Goal: Task Accomplishment & Management: Use online tool/utility

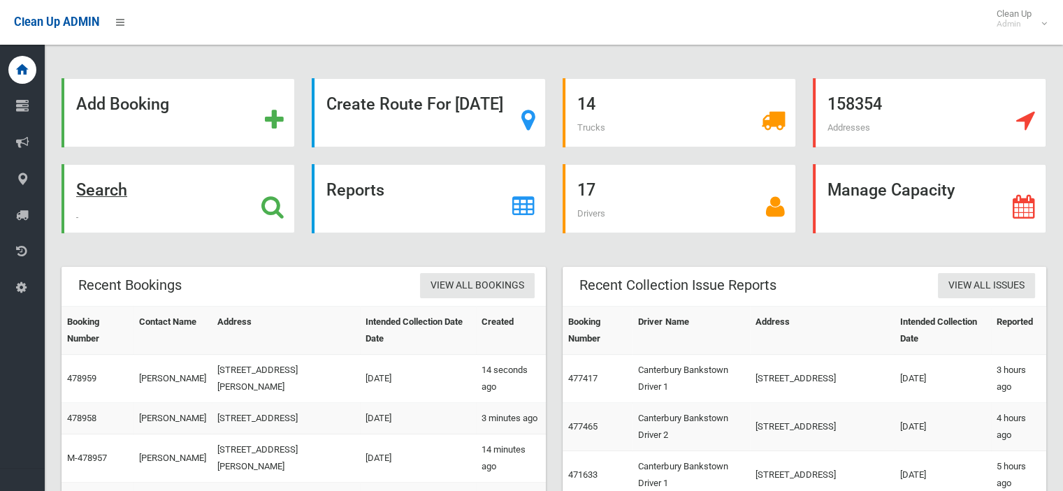
click at [127, 195] on strong "Search" at bounding box center [101, 190] width 51 height 20
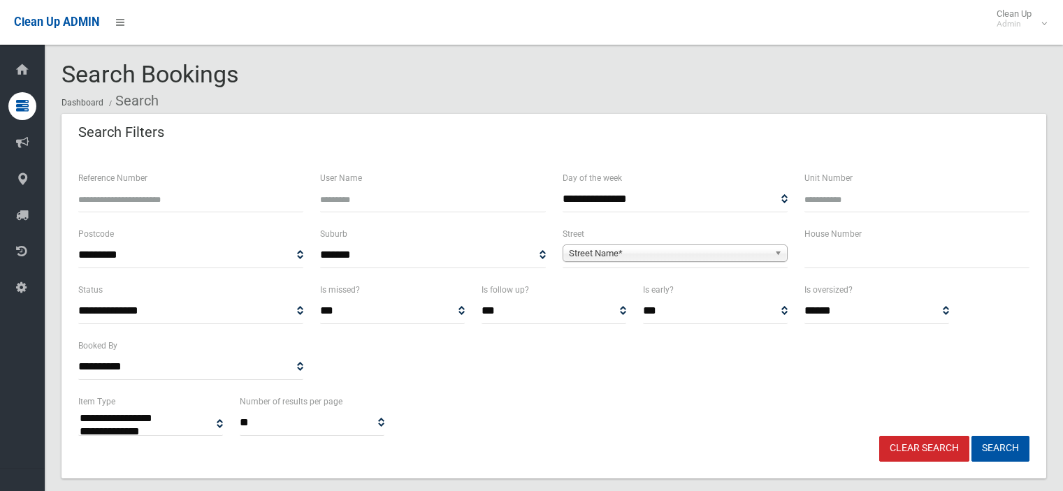
select select
click at [578, 254] on span "Street Name*" at bounding box center [669, 253] width 200 height 17
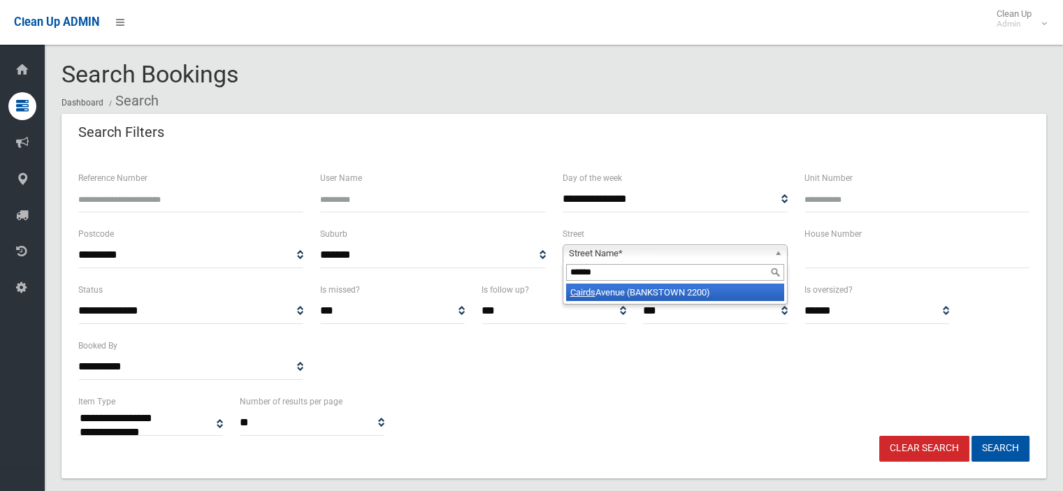
type input "******"
click at [595, 287] on em "Cairds" at bounding box center [582, 292] width 25 height 10
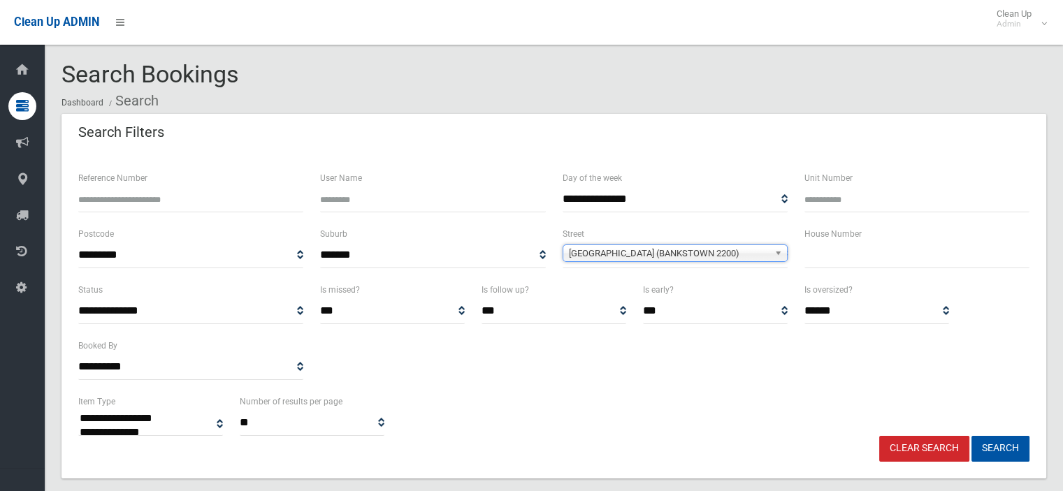
click at [819, 251] on input "text" at bounding box center [916, 255] width 225 height 26
type input "**"
click at [1007, 451] on button "Search" at bounding box center [1000, 449] width 58 height 26
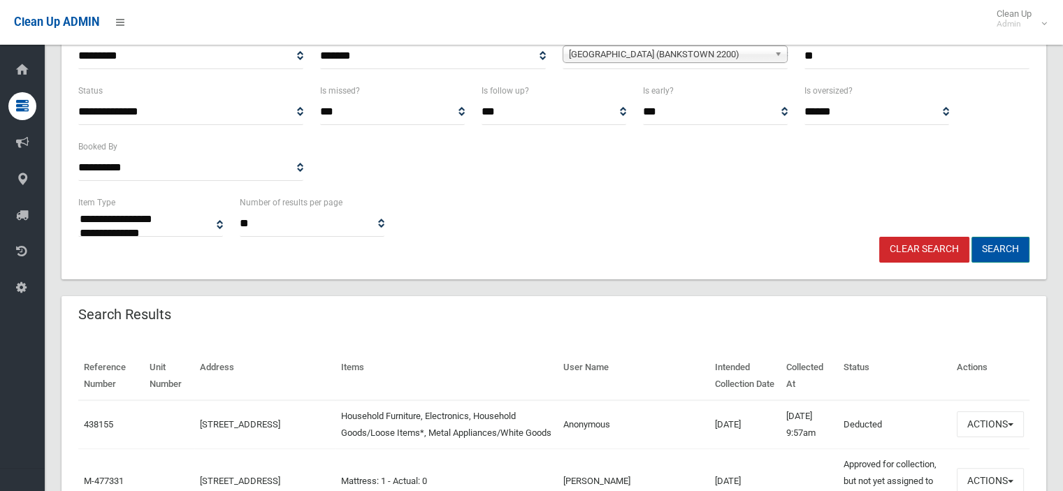
scroll to position [279, 0]
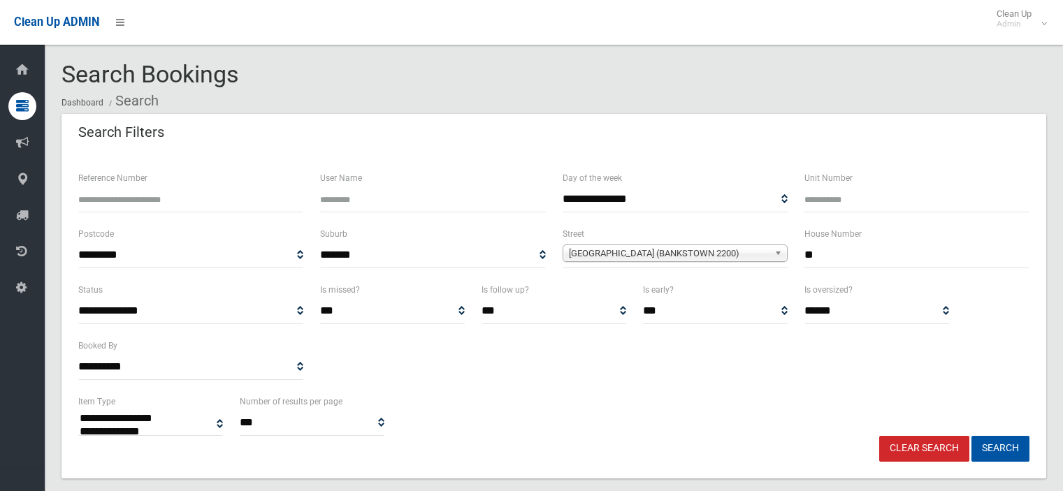
select select
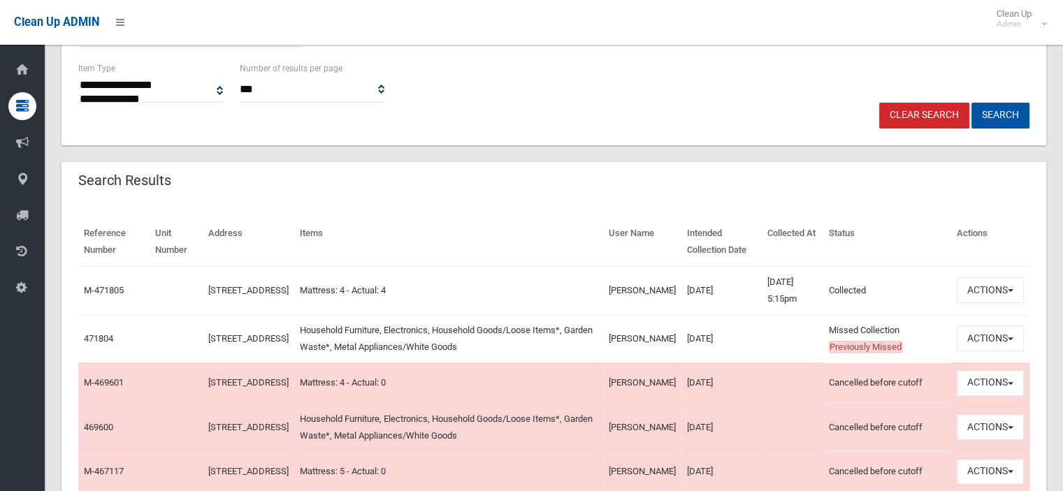
scroll to position [349, 0]
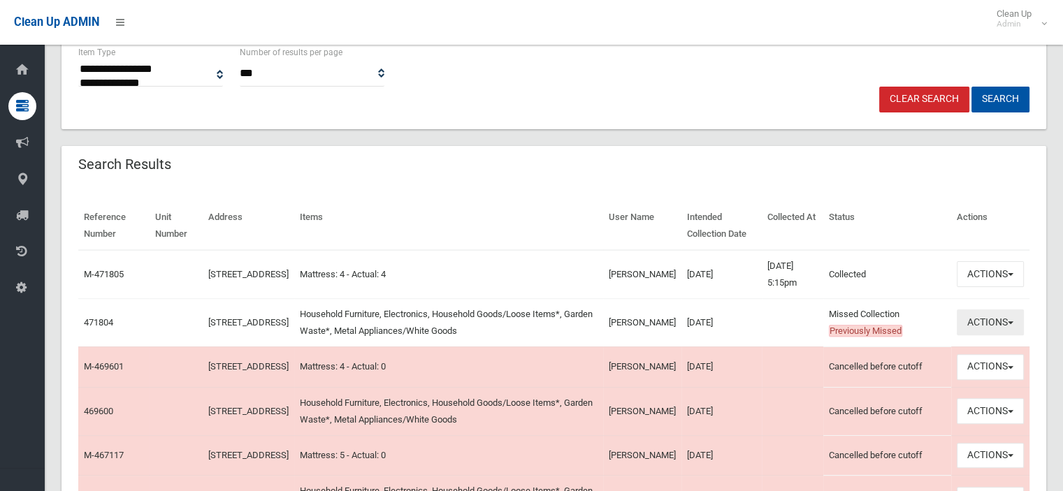
click at [1009, 320] on button "Actions" at bounding box center [989, 322] width 67 height 26
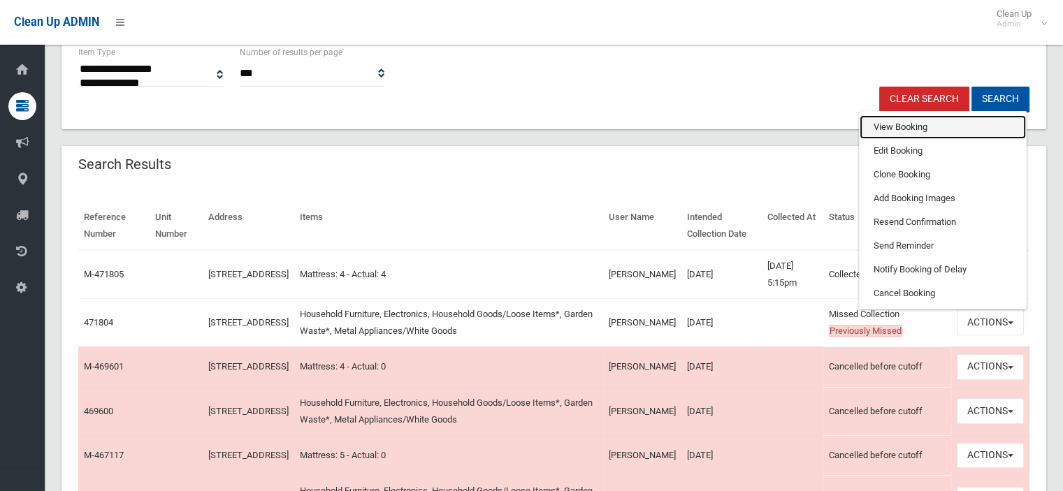
click at [907, 124] on link "View Booking" at bounding box center [942, 127] width 166 height 24
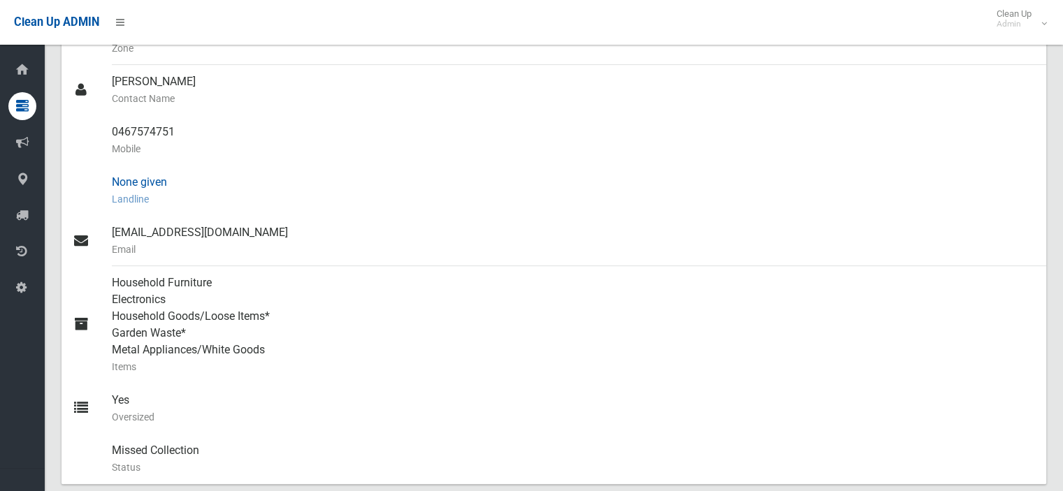
scroll to position [419, 0]
